Goal: Check status: Check status

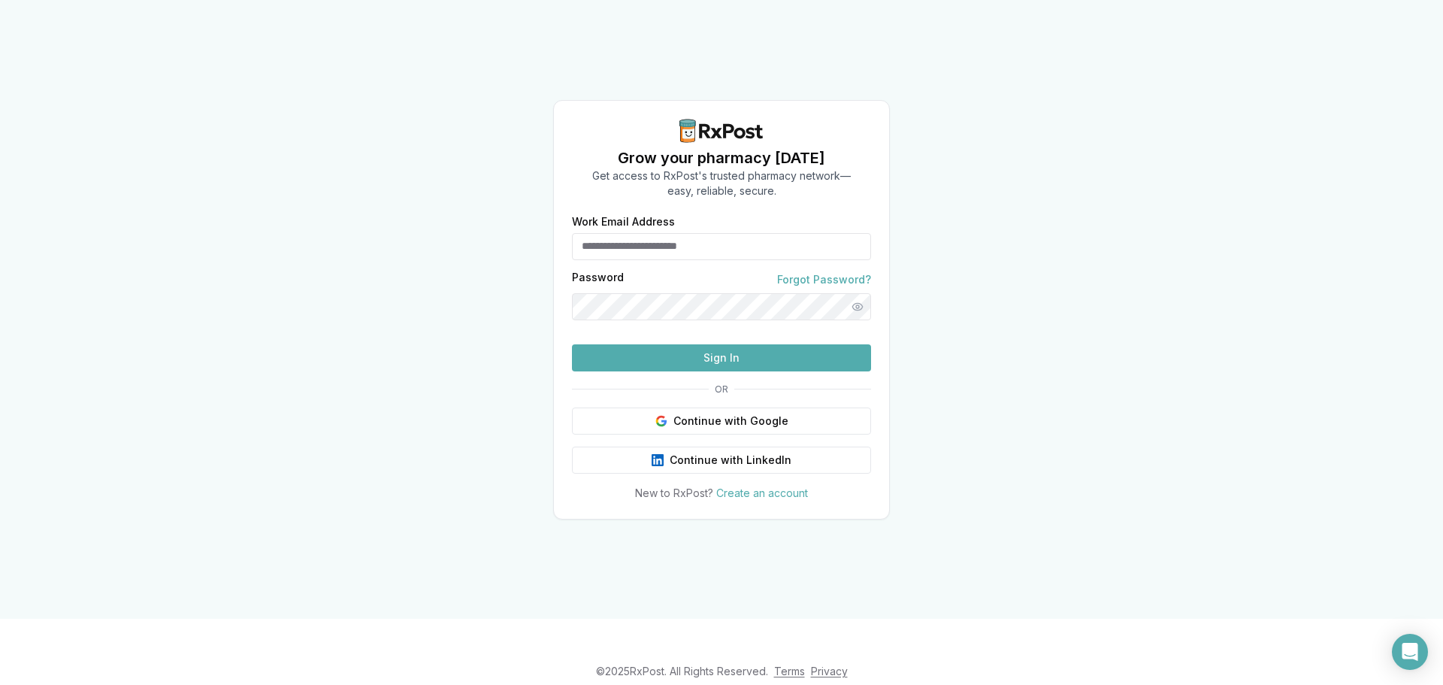
type input "**********"
drag, startPoint x: 0, startPoint y: 0, endPoint x: 629, endPoint y: 365, distance: 727.2
click at [722, 332] on div at bounding box center [722, 332] width 0 height 0
click at [630, 371] on button "Sign In" at bounding box center [721, 357] width 299 height 27
click at [646, 371] on button "Sign In" at bounding box center [721, 357] width 299 height 27
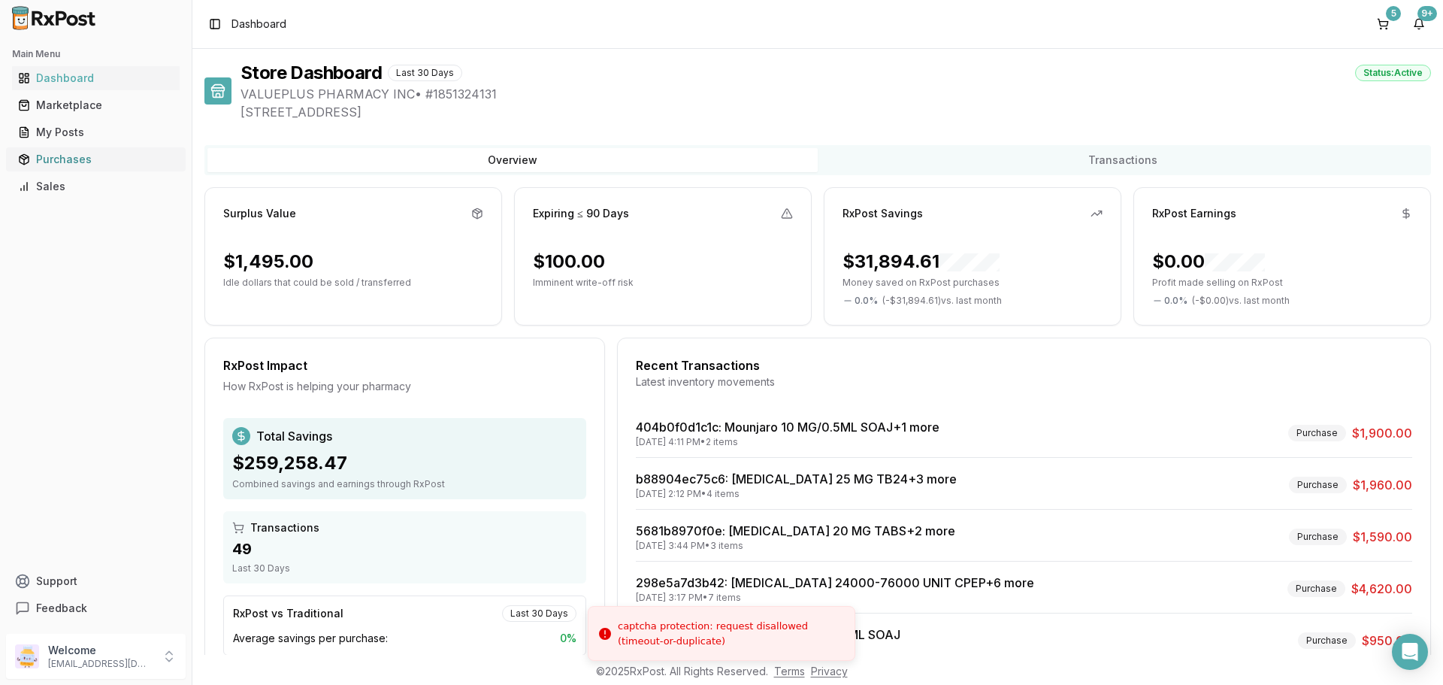
click at [54, 153] on div "Purchases" at bounding box center [96, 159] width 156 height 15
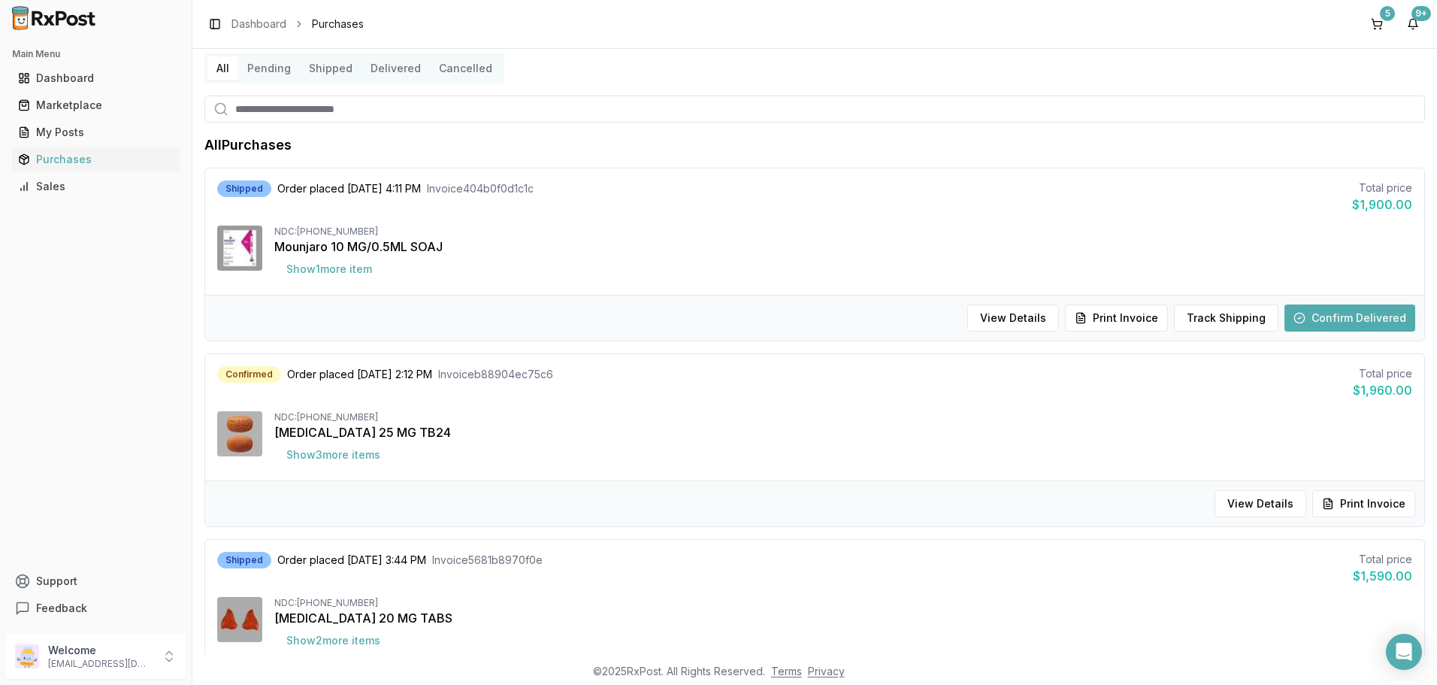
scroll to position [75, 0]
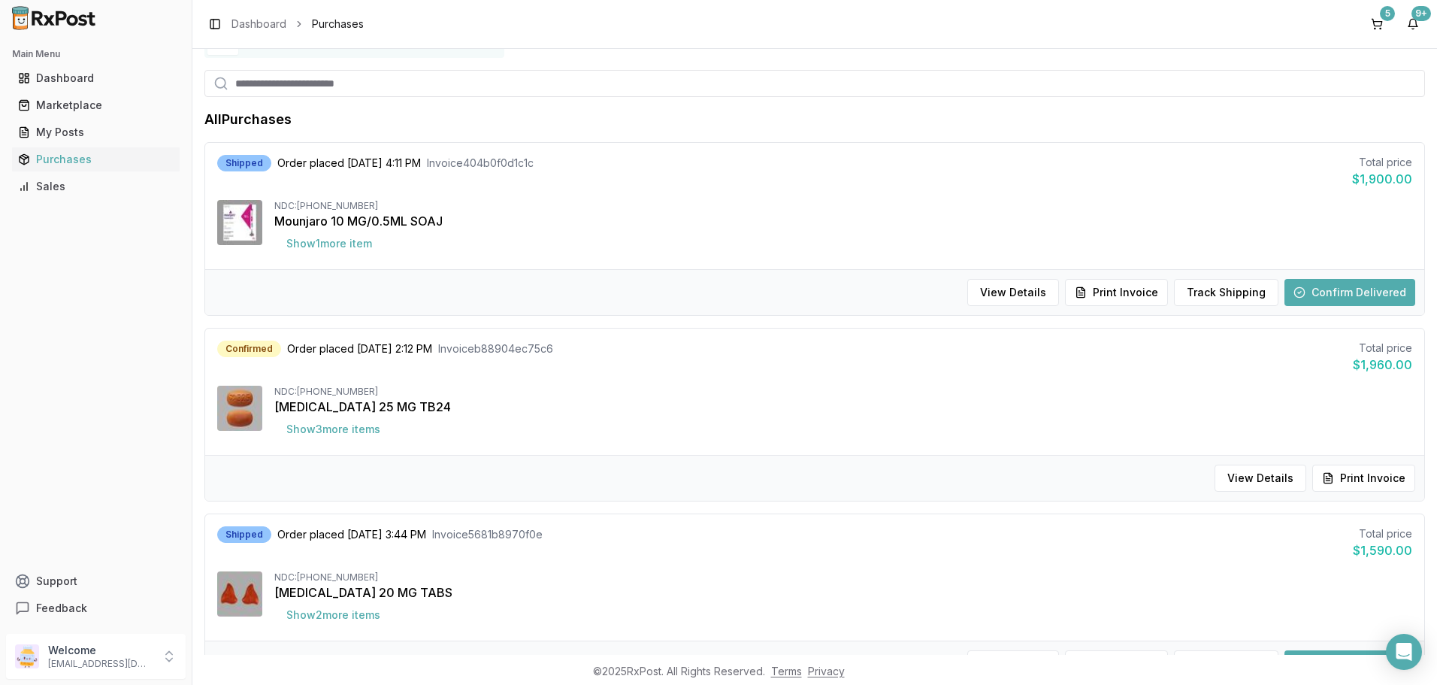
click at [1367, 302] on button "Confirm Delivered" at bounding box center [1350, 292] width 131 height 27
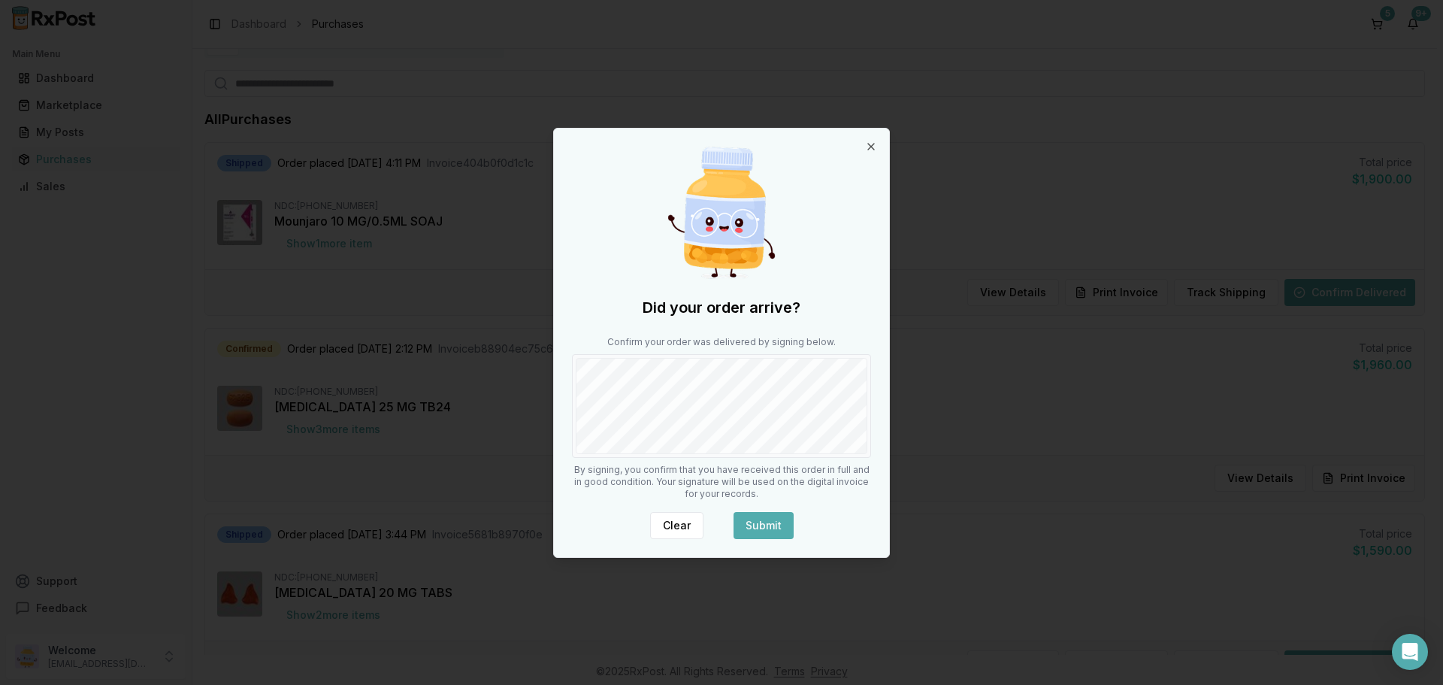
drag, startPoint x: 798, startPoint y: 530, endPoint x: 779, endPoint y: 529, distance: 19.6
click at [797, 531] on div "Clear Submit" at bounding box center [721, 525] width 299 height 27
click at [779, 529] on button "Submit" at bounding box center [764, 525] width 60 height 27
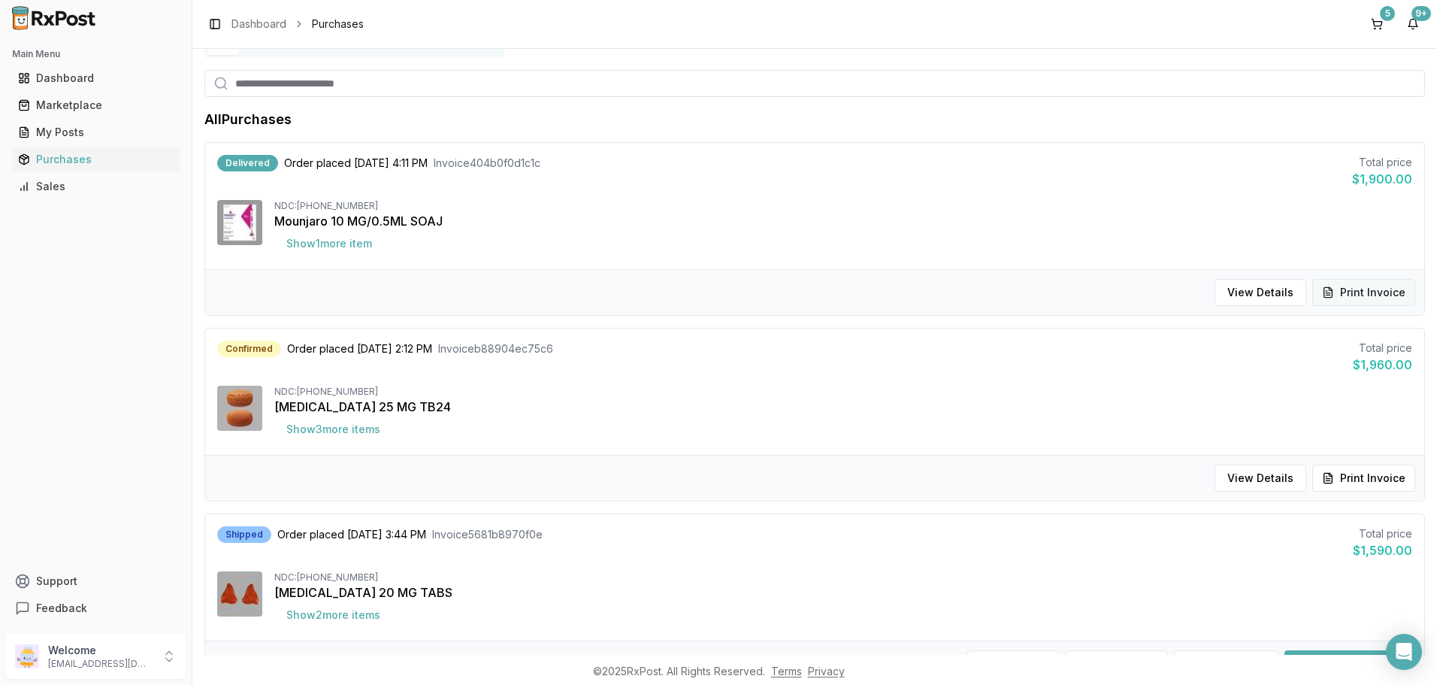
click at [1337, 299] on button "Print Invoice" at bounding box center [1364, 292] width 103 height 27
